Goal: Use online tool/utility: Utilize a website feature to perform a specific function

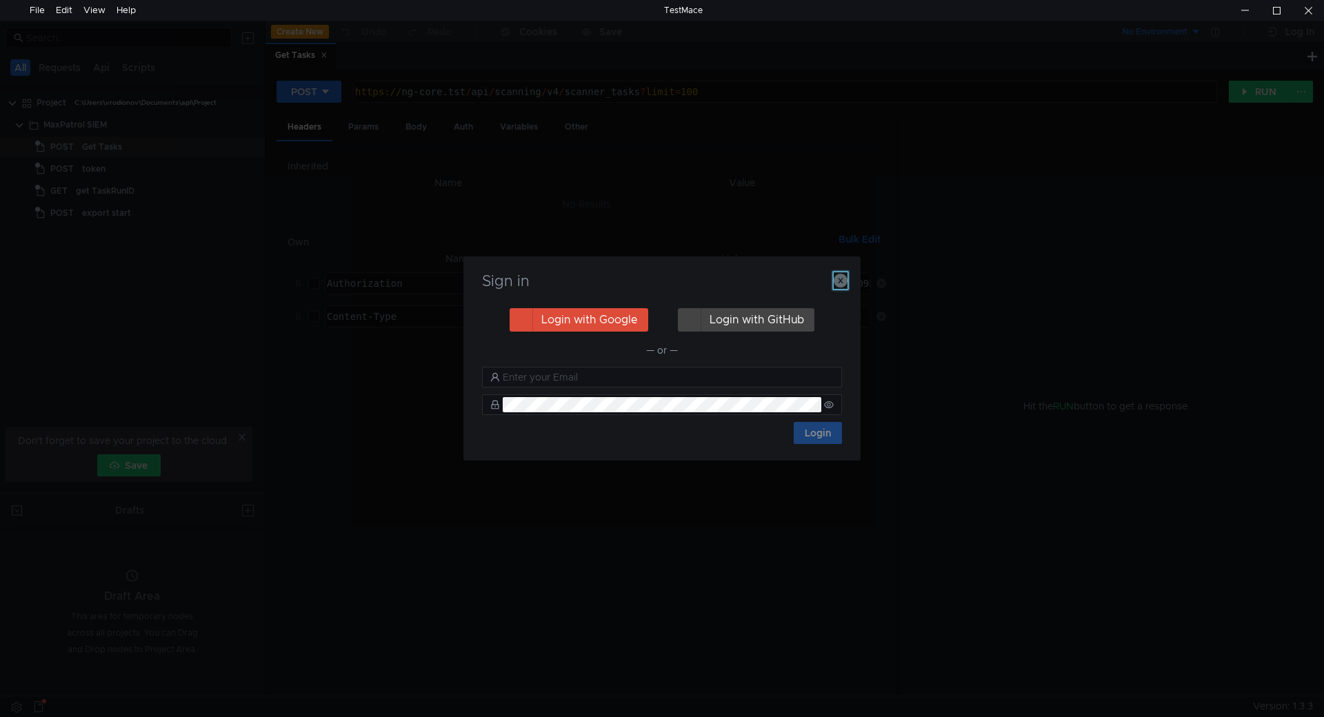
click at [846, 282] on icon "button" at bounding box center [841, 281] width 14 height 14
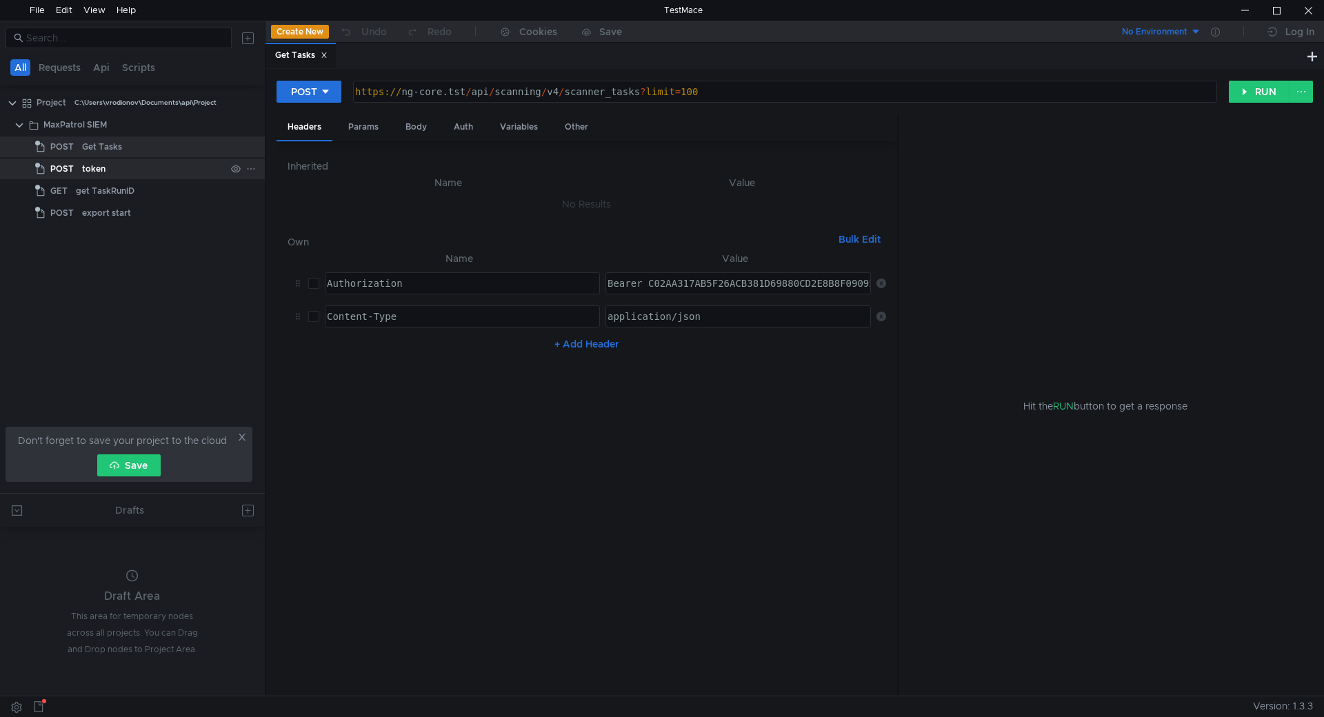
click at [111, 166] on div "token" at bounding box center [153, 169] width 143 height 21
click at [122, 152] on div "Get Tasks" at bounding box center [153, 147] width 143 height 21
click at [454, 128] on div "Auth" at bounding box center [463, 127] width 41 height 26
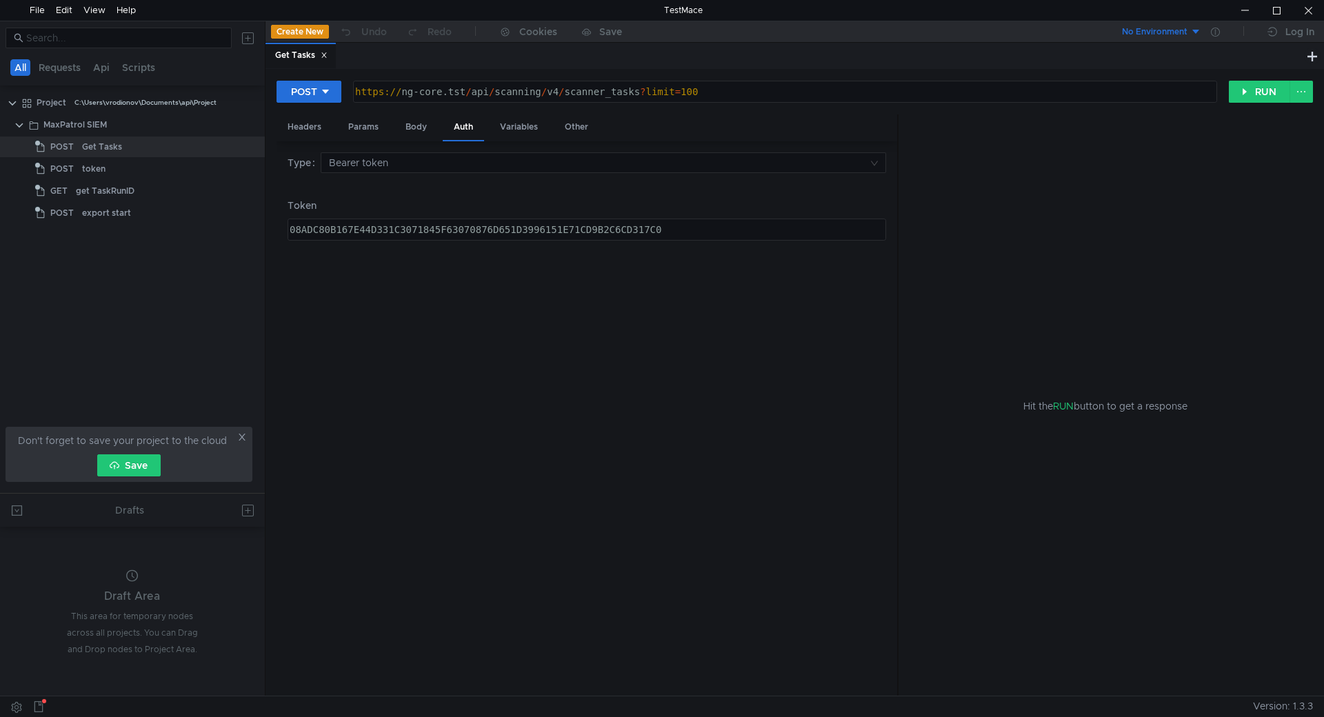
type textarea "[URL]"
click at [700, 99] on div "https:// ng-core.tst / api / scanning / v4 / scanner_tasks ? limit = 100" at bounding box center [783, 102] width 863 height 33
click at [402, 134] on div "Body" at bounding box center [415, 127] width 43 height 26
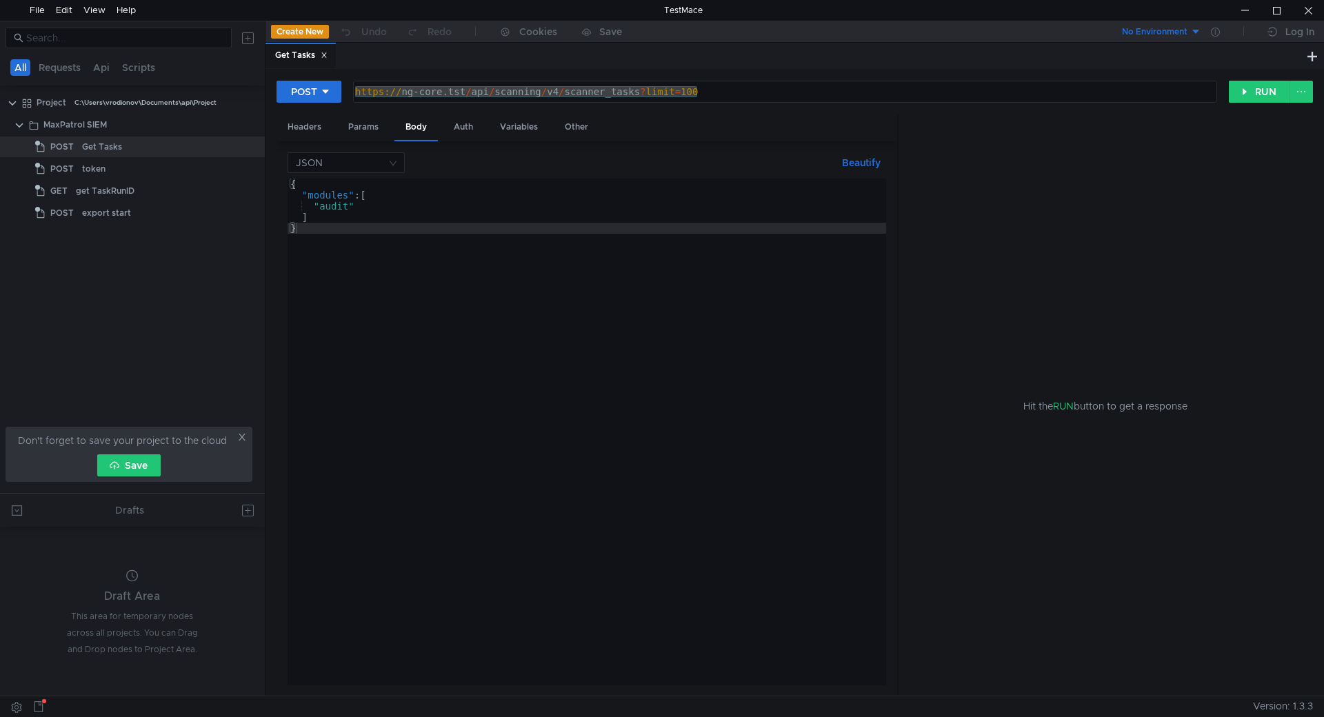
drag, startPoint x: 354, startPoint y: 206, endPoint x: 352, endPoint y: 219, distance: 13.2
click at [352, 210] on div "{ "modules" : [ "audit" ] }" at bounding box center [587, 443] width 599 height 529
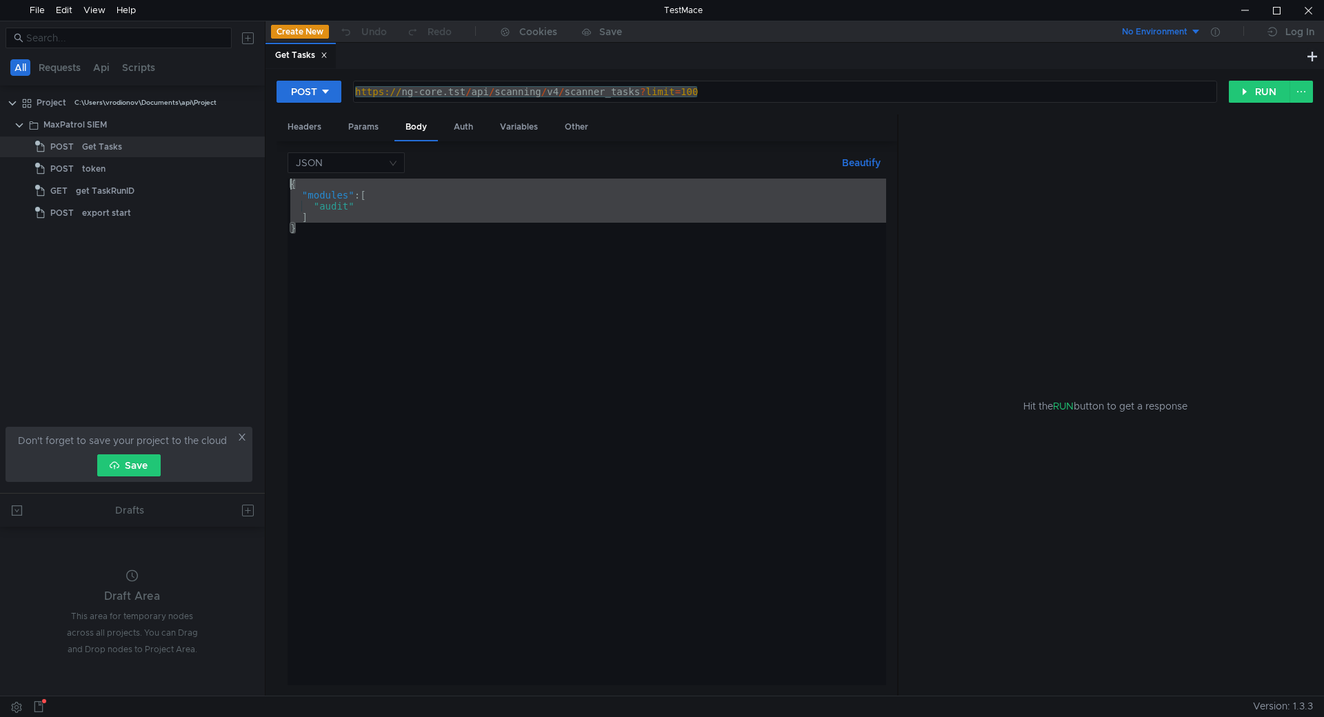
drag, startPoint x: 366, startPoint y: 239, endPoint x: 286, endPoint y: 186, distance: 96.0
click at [286, 186] on div "JSON Beautify "audit" { "modules" : [ "audit" ] } ההההההההההההההההההההההההההההה…" at bounding box center [587, 418] width 621 height 555
type textarea "{ "modules": ["
click at [472, 128] on div "Auth" at bounding box center [463, 127] width 41 height 26
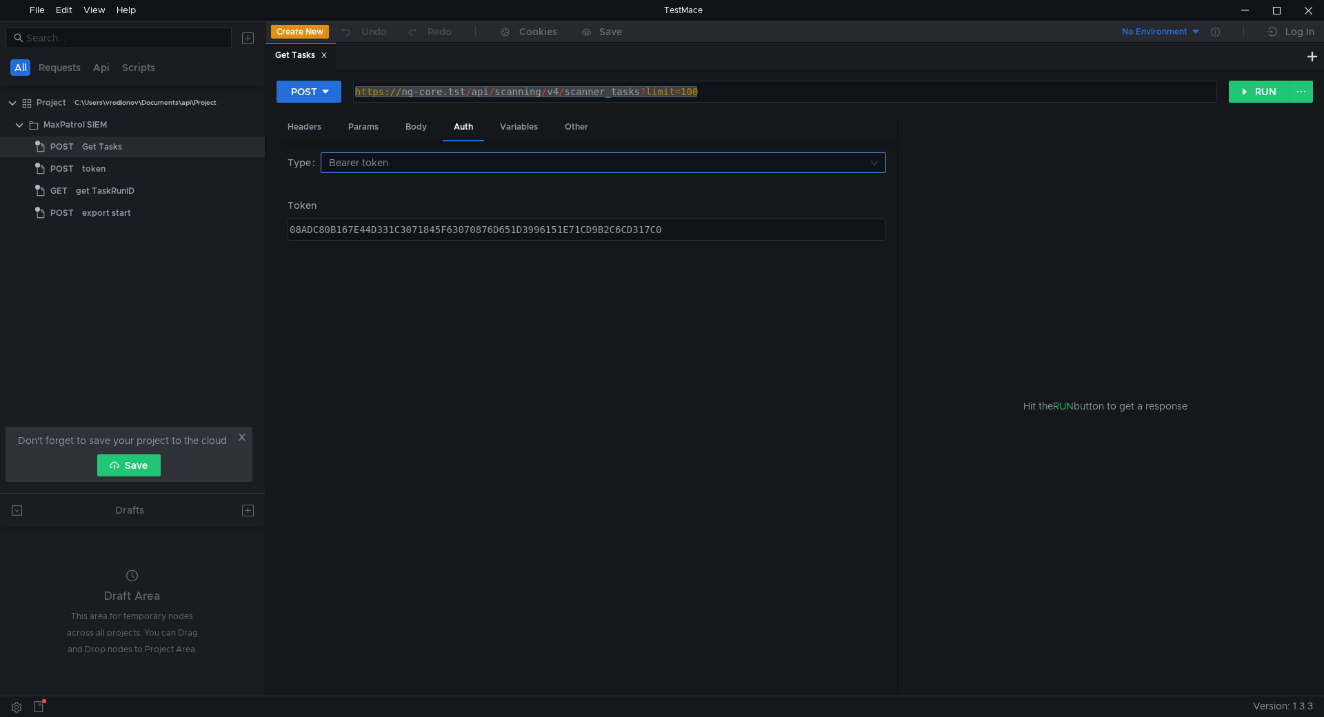
click at [477, 164] on input at bounding box center [598, 162] width 539 height 19
click at [477, 164] on div at bounding box center [662, 358] width 1324 height 717
click at [477, 164] on input at bounding box center [598, 162] width 539 height 19
click at [474, 167] on div at bounding box center [662, 358] width 1324 height 717
click at [474, 167] on input at bounding box center [598, 162] width 539 height 19
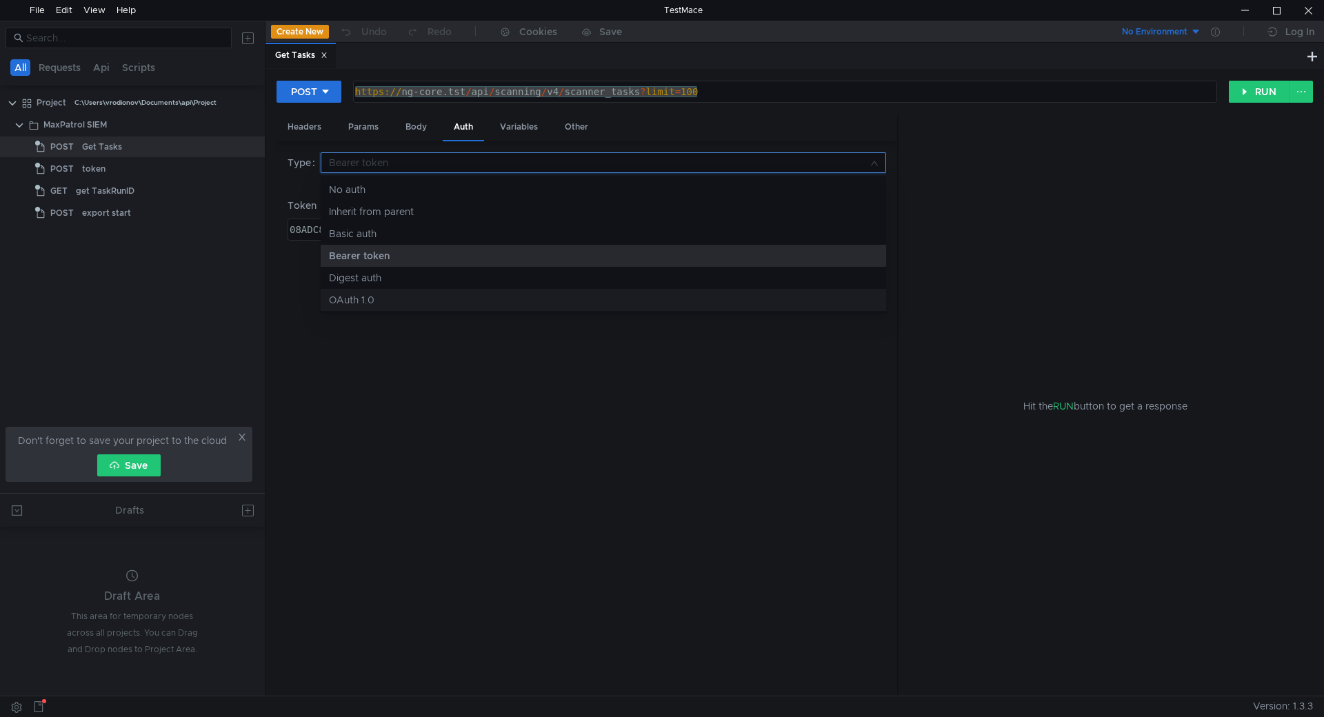
click at [383, 413] on div at bounding box center [662, 358] width 1324 height 717
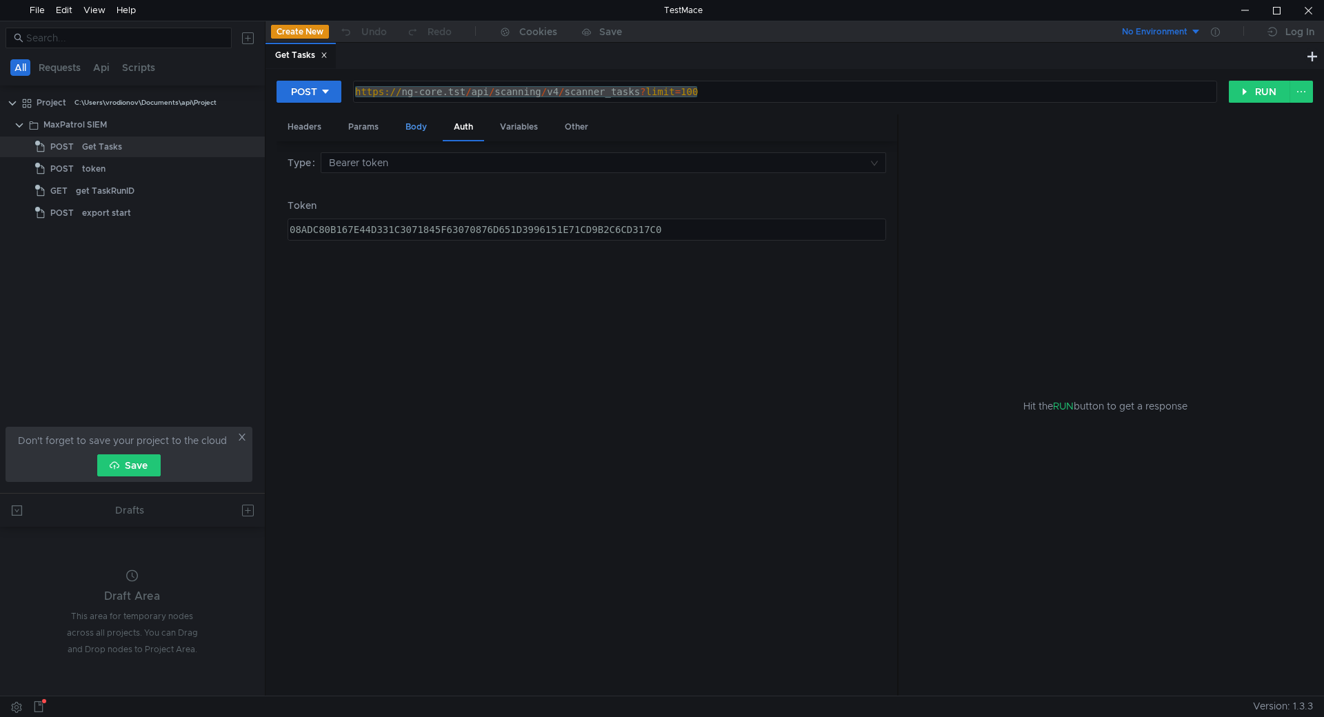
click at [419, 125] on div "Body" at bounding box center [415, 127] width 43 height 26
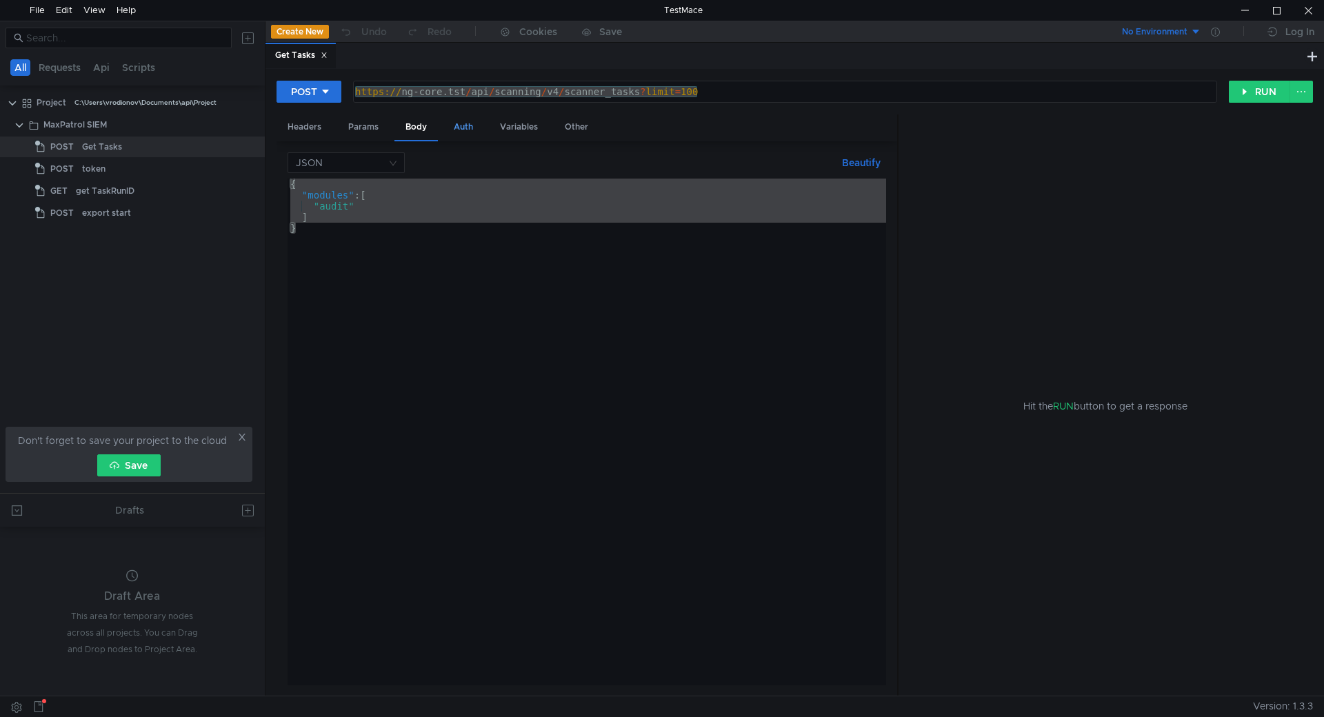
click at [462, 126] on div "Auth" at bounding box center [463, 127] width 41 height 26
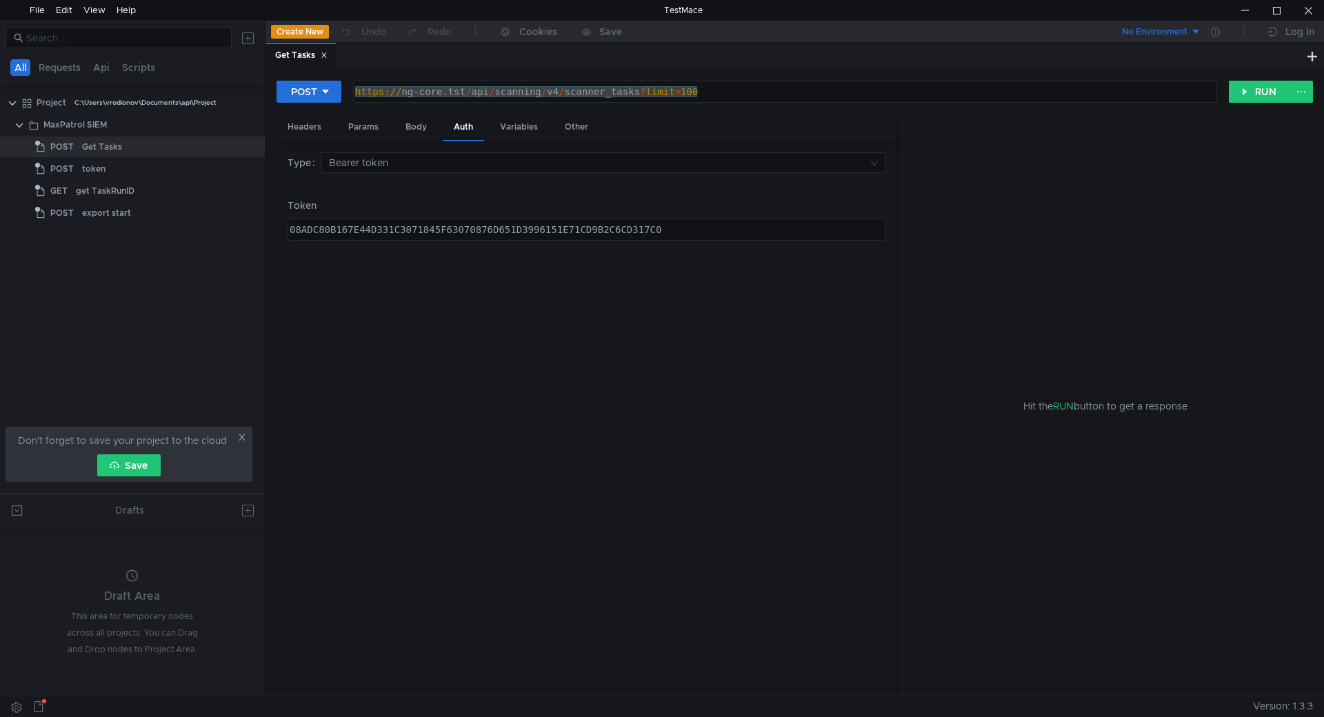
click at [551, 119] on div "Headers Params Body Auth Variables Other" at bounding box center [587, 127] width 621 height 27
click at [529, 118] on div "Variables" at bounding box center [519, 127] width 60 height 26
click at [577, 129] on div "Other" at bounding box center [577, 127] width 46 height 26
click at [499, 129] on div "Variables" at bounding box center [519, 127] width 60 height 26
click at [477, 129] on div "Auth" at bounding box center [463, 127] width 41 height 26
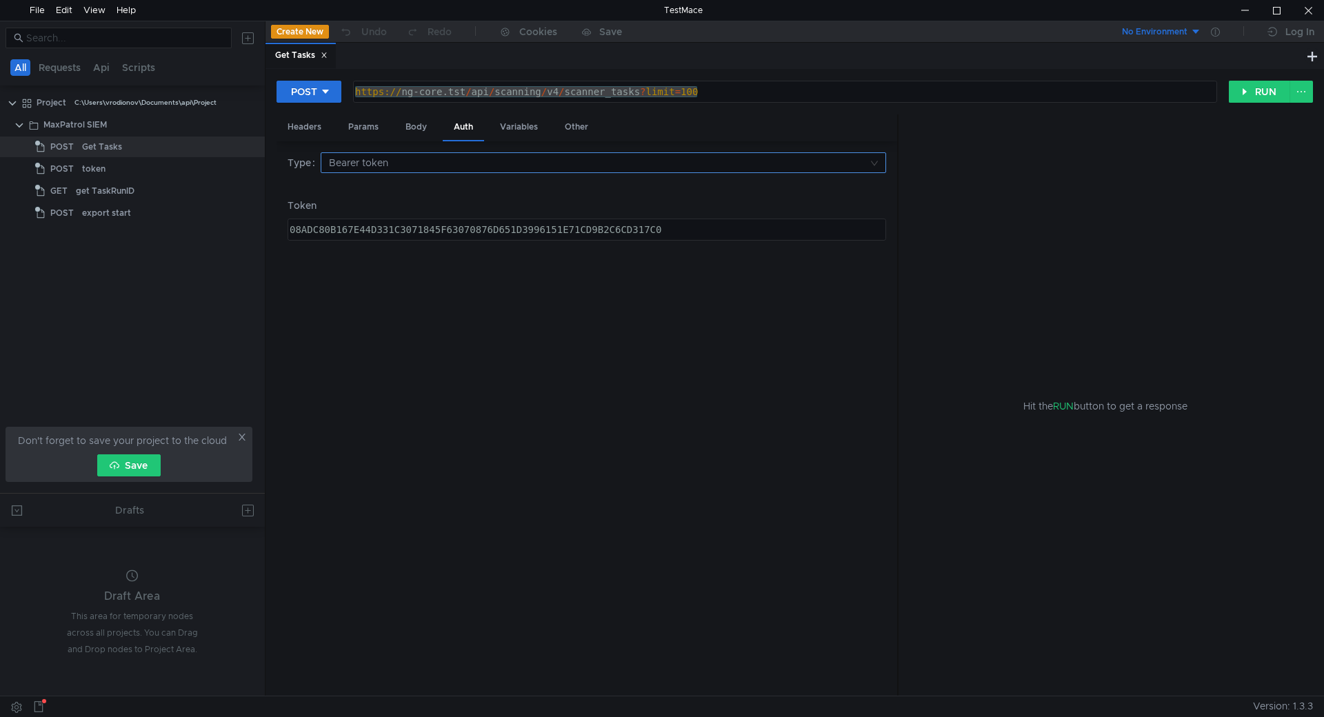
click at [406, 155] on input at bounding box center [598, 162] width 539 height 19
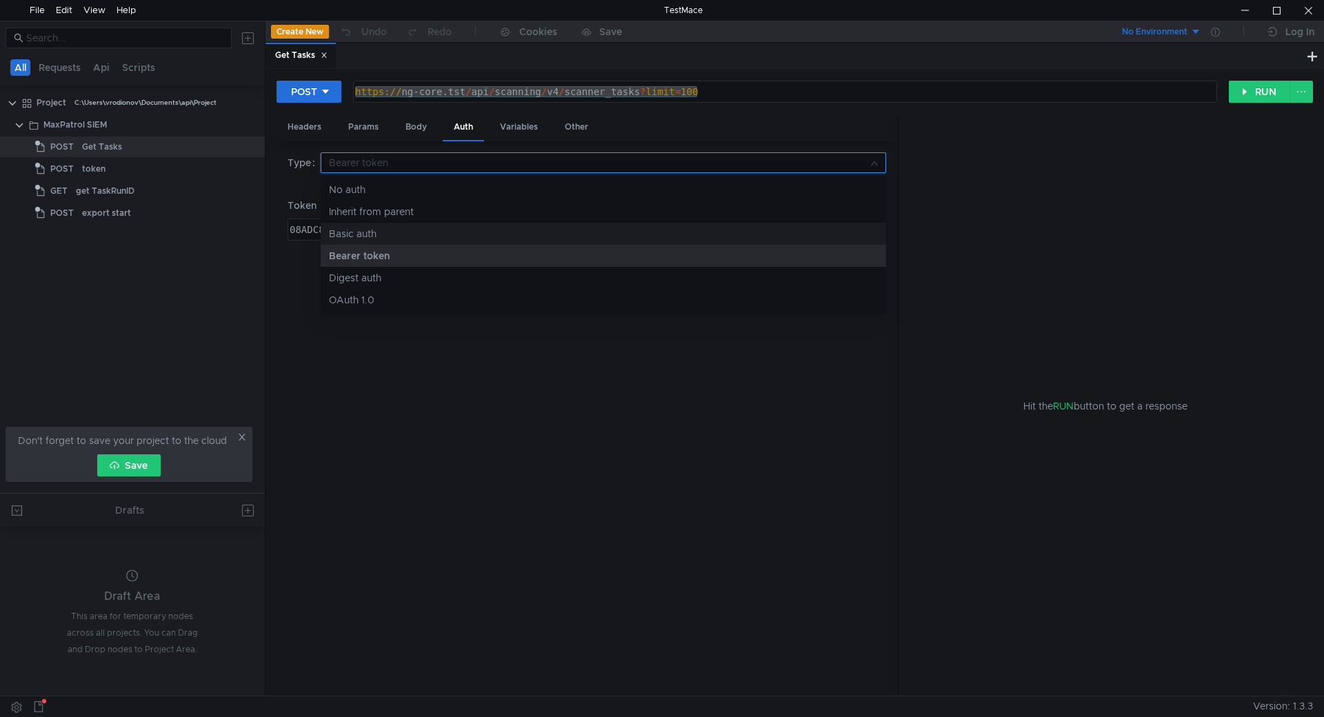
click at [419, 235] on div "Basic auth" at bounding box center [603, 233] width 549 height 15
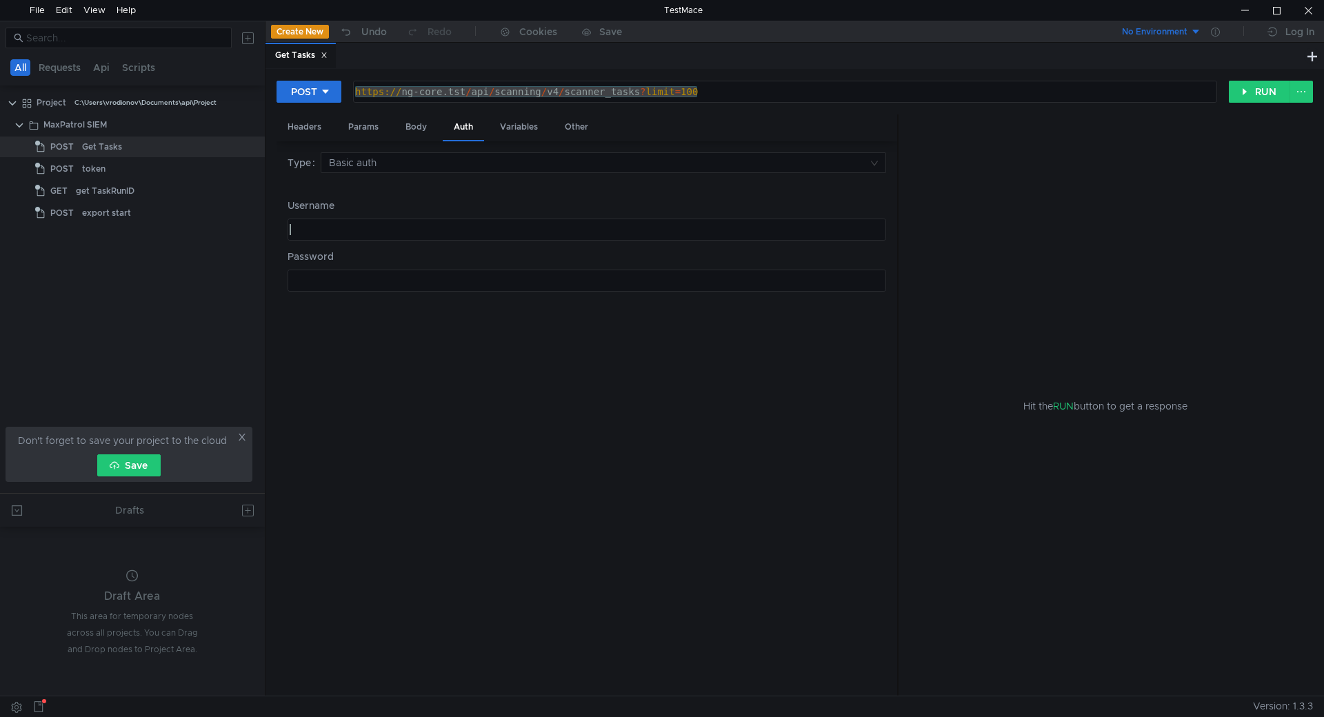
click at [414, 234] on div at bounding box center [585, 240] width 597 height 33
click at [410, 270] on div "ההההההההההההההההההההההההההההההההההההההההההההההההההההההההההההההההההההההההההההההה…" at bounding box center [587, 281] width 599 height 22
click at [401, 290] on div "Type Basic auth Username הההההההההההההההההההההההההההההההההההההההההההההההההההההה…" at bounding box center [587, 418] width 599 height 533
click at [401, 290] on div at bounding box center [585, 291] width 597 height 33
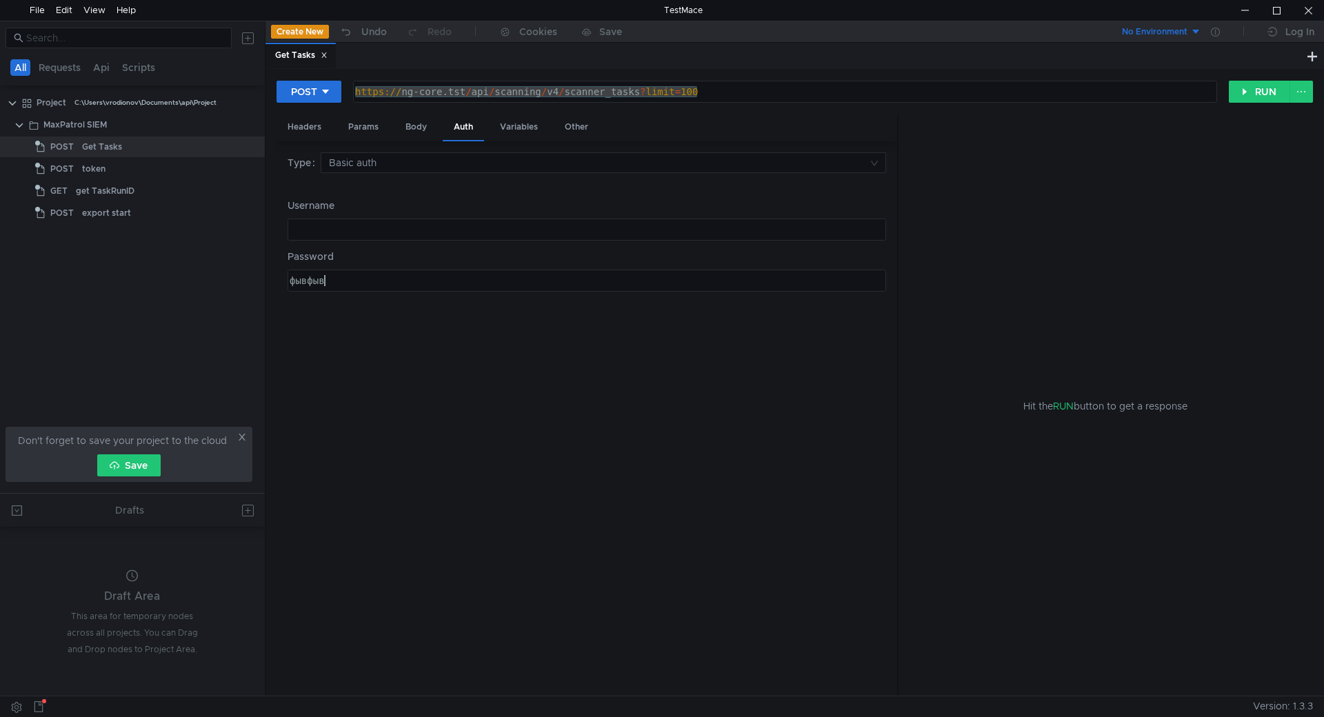
drag, startPoint x: 403, startPoint y: 284, endPoint x: 201, endPoint y: 274, distance: 202.3
click at [201, 274] on as-split "All Requests Api Scripts Project C:\Users\vrodionov\Documents\api\Project MaxPa…" at bounding box center [662, 358] width 1324 height 675
type textarea "вфывфв"
drag, startPoint x: 357, startPoint y: 281, endPoint x: 194, endPoint y: 279, distance: 162.8
click at [194, 279] on as-split "All Requests Api Scripts Project C:\Users\vrodionov\Documents\api\Project MaxPa…" at bounding box center [662, 358] width 1324 height 675
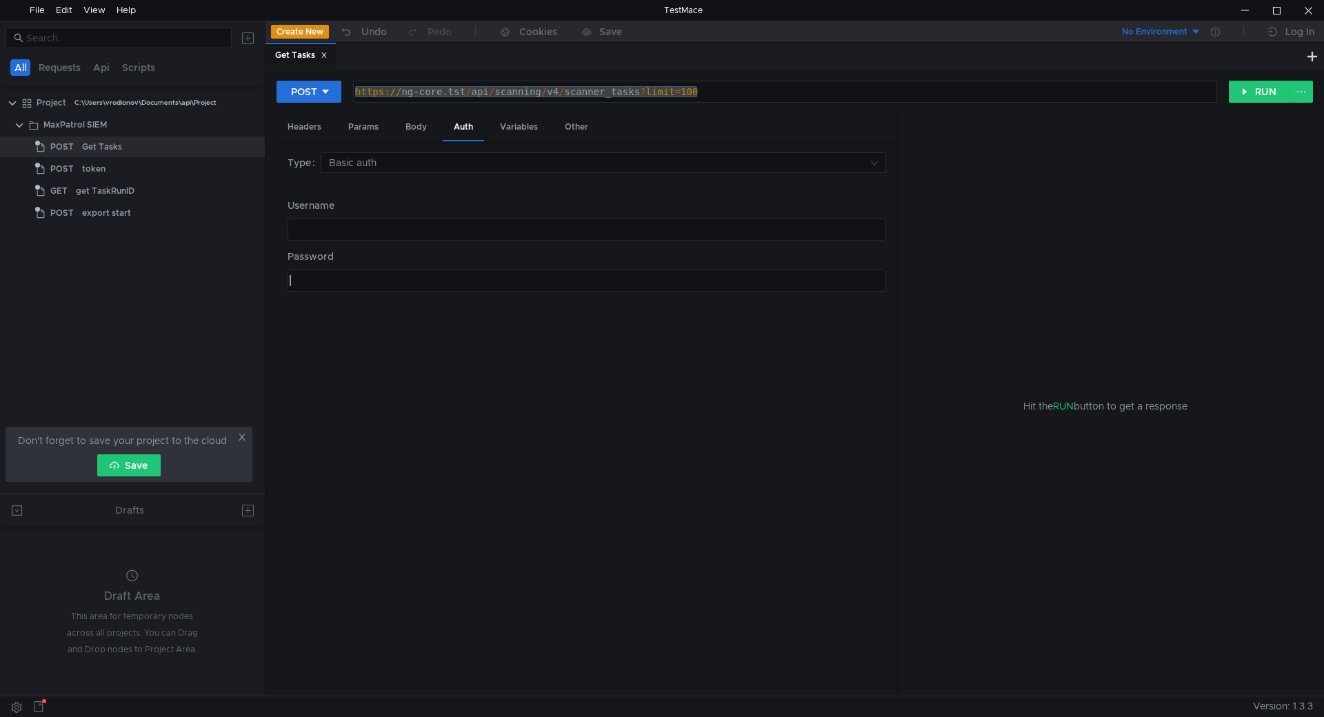
scroll to position [0, 0]
click at [465, 155] on input at bounding box center [598, 162] width 539 height 19
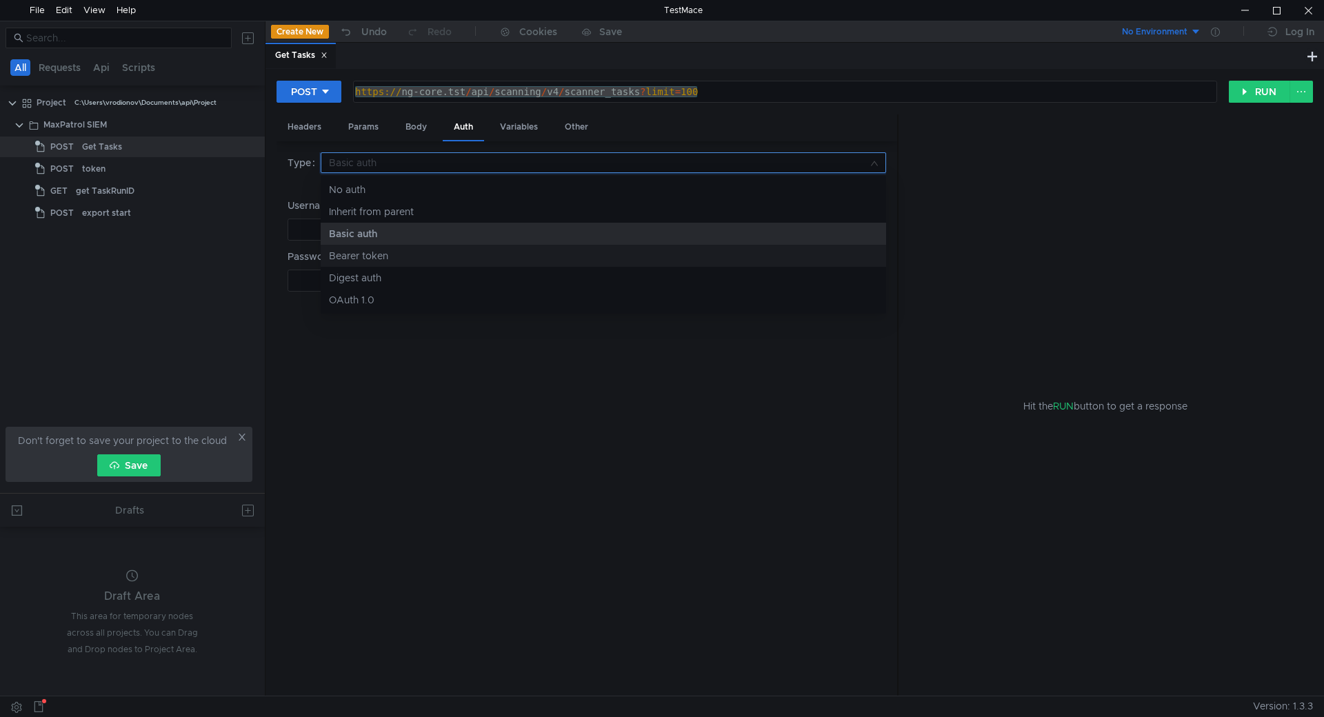
click at [434, 248] on nz-option-item "Bearer token" at bounding box center [603, 256] width 565 height 22
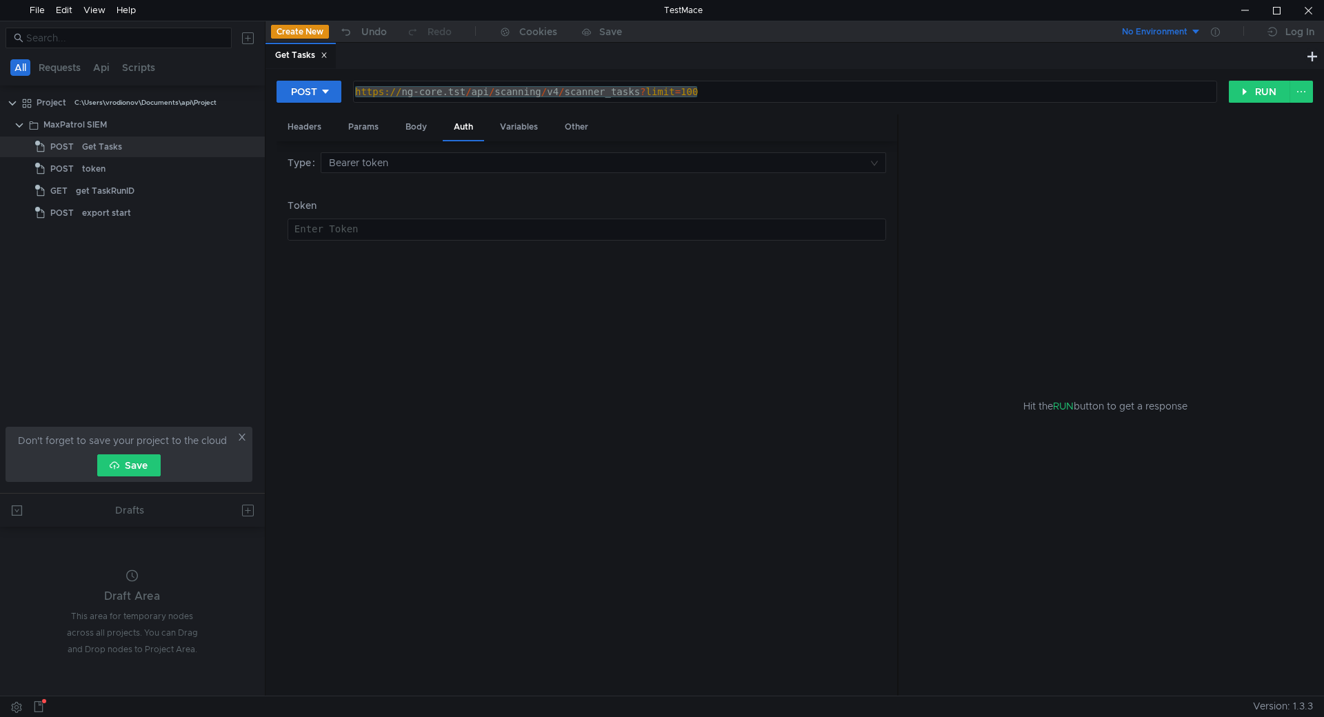
click at [427, 223] on div "Enter Token" at bounding box center [586, 229] width 597 height 21
click at [1248, 7] on div at bounding box center [1245, 10] width 32 height 21
click at [318, 90] on button "POST" at bounding box center [309, 92] width 65 height 22
click at [580, 398] on div at bounding box center [662, 358] width 1324 height 717
click at [1244, 12] on div at bounding box center [1245, 10] width 32 height 21
